Goal: Use online tool/utility: Utilize a website feature to perform a specific function

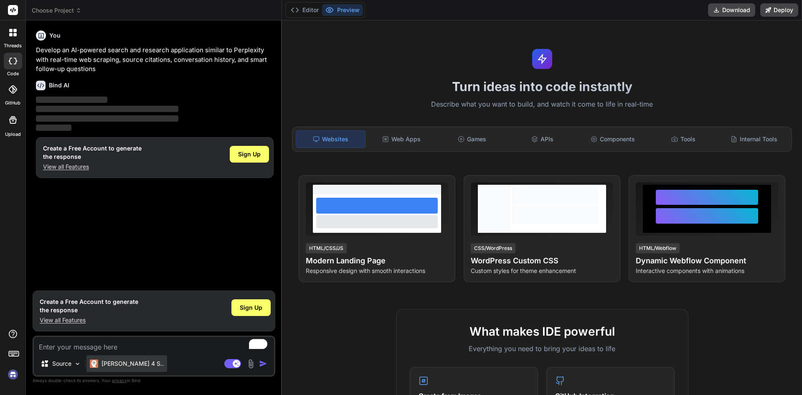
click at [112, 361] on p "[PERSON_NAME] 4 S.." at bounding box center [133, 363] width 62 height 8
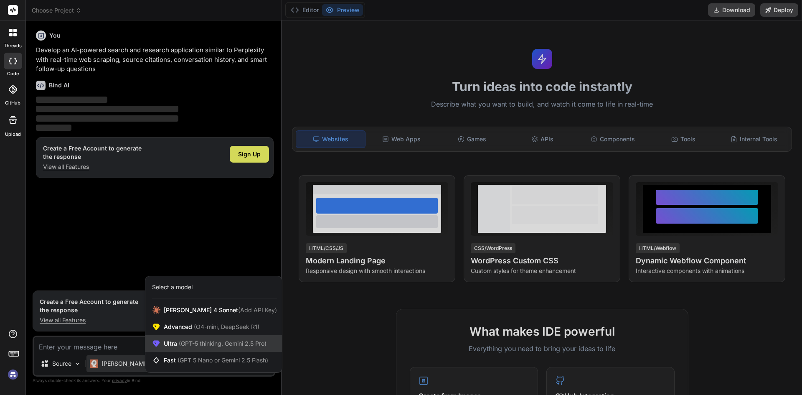
click at [231, 344] on span "(GPT-5 thinking, Gemini 2.5 Pro)" at bounding box center [221, 343] width 89 height 7
type textarea "x"
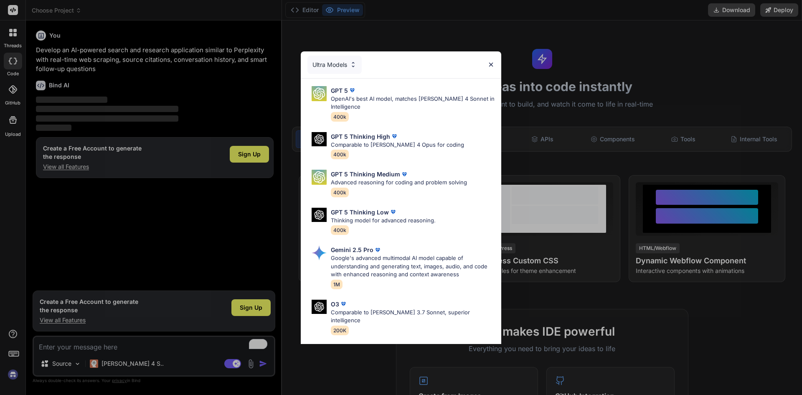
click at [455, 84] on div "GPT 5 OpenAI's best AI model, matches [PERSON_NAME] 4 Sonnet in Intelligence 40…" at bounding box center [401, 104] width 187 height 42
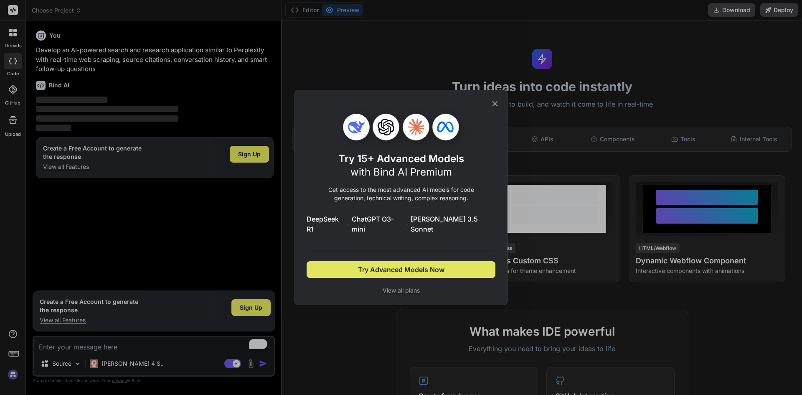
click at [410, 265] on span "Try Advanced Models Now" at bounding box center [401, 270] width 86 height 10
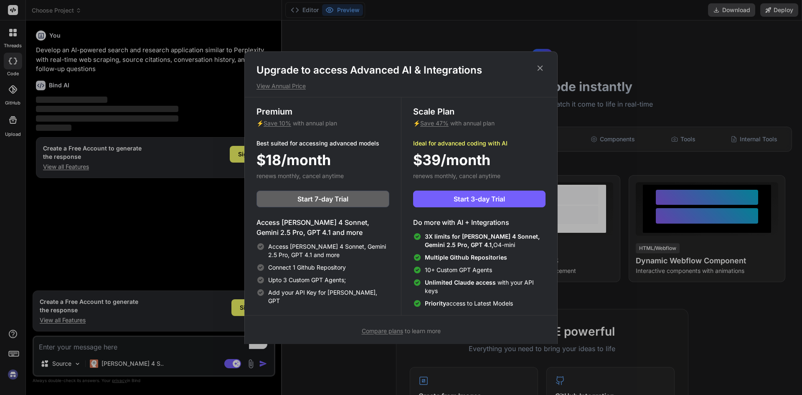
click at [538, 70] on icon at bounding box center [540, 67] width 5 height 5
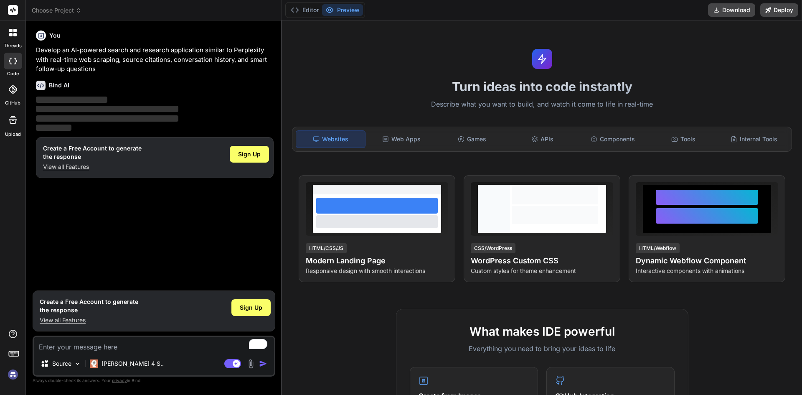
click at [16, 374] on img at bounding box center [13, 374] width 14 height 14
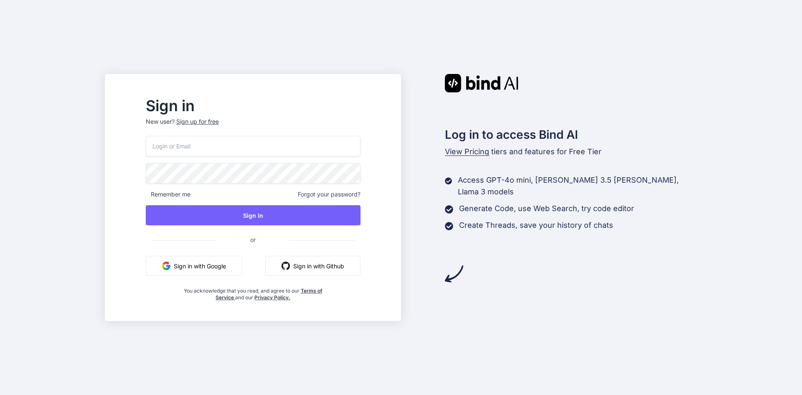
click at [480, 77] on img at bounding box center [482, 83] width 74 height 18
click at [468, 150] on span "View Pricing" at bounding box center [467, 151] width 44 height 9
